Goal: Check status: Check status

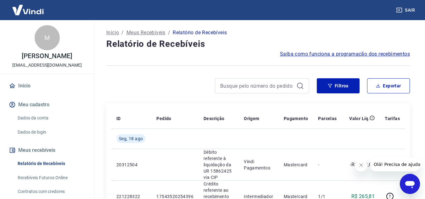
click at [52, 178] on link "Recebíveis Futuros Online" at bounding box center [50, 177] width 71 height 13
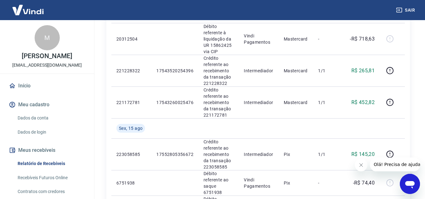
scroll to position [157, 0]
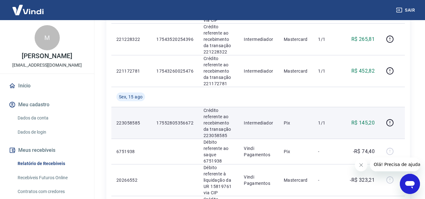
click at [221, 126] on p "Crédito referente ao recebimento da transação 223058585" at bounding box center [218, 122] width 30 height 31
click at [390, 125] on icon "button" at bounding box center [390, 123] width 8 height 8
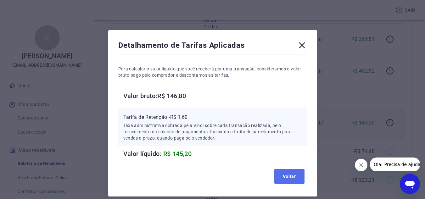
click at [290, 175] on button "Voltar" at bounding box center [289, 176] width 30 height 15
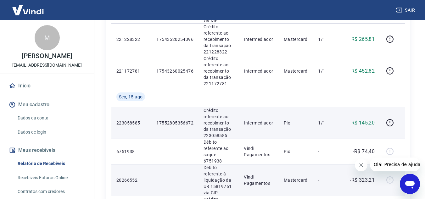
scroll to position [126, 0]
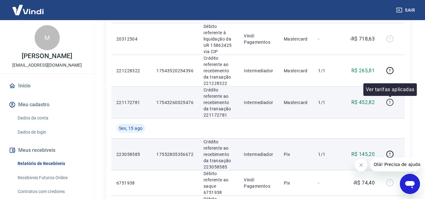
click at [390, 103] on icon "button" at bounding box center [389, 102] width 1 height 2
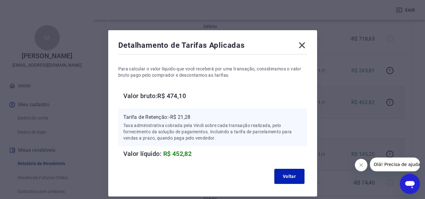
click at [303, 45] on icon at bounding box center [302, 45] width 10 height 10
